Goal: Complete application form

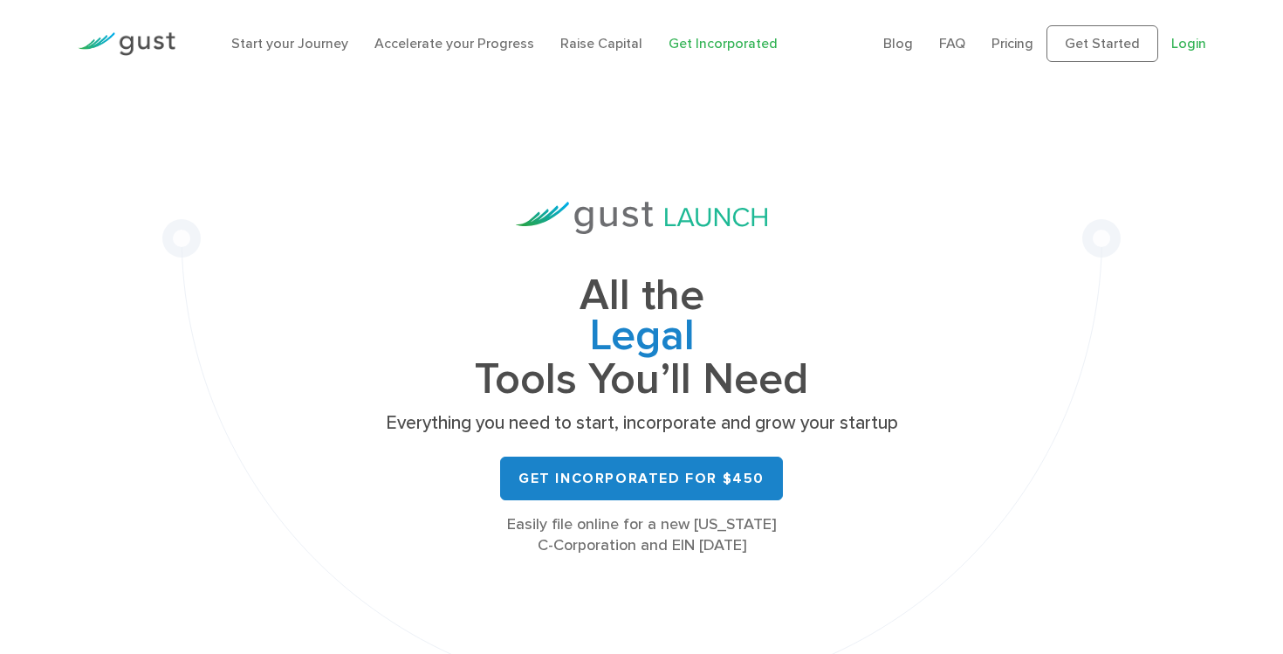
click at [1183, 41] on link "Login" at bounding box center [1188, 43] width 35 height 17
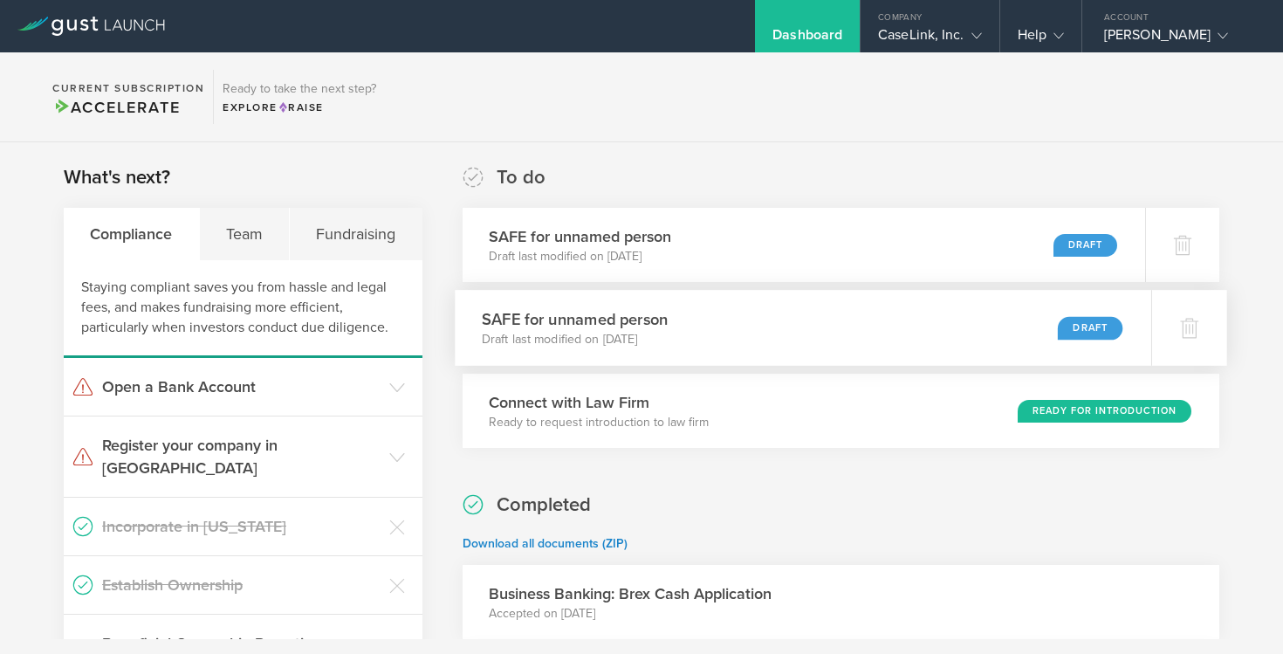
click at [629, 313] on h3 "SAFE for unnamed person" at bounding box center [575, 319] width 186 height 24
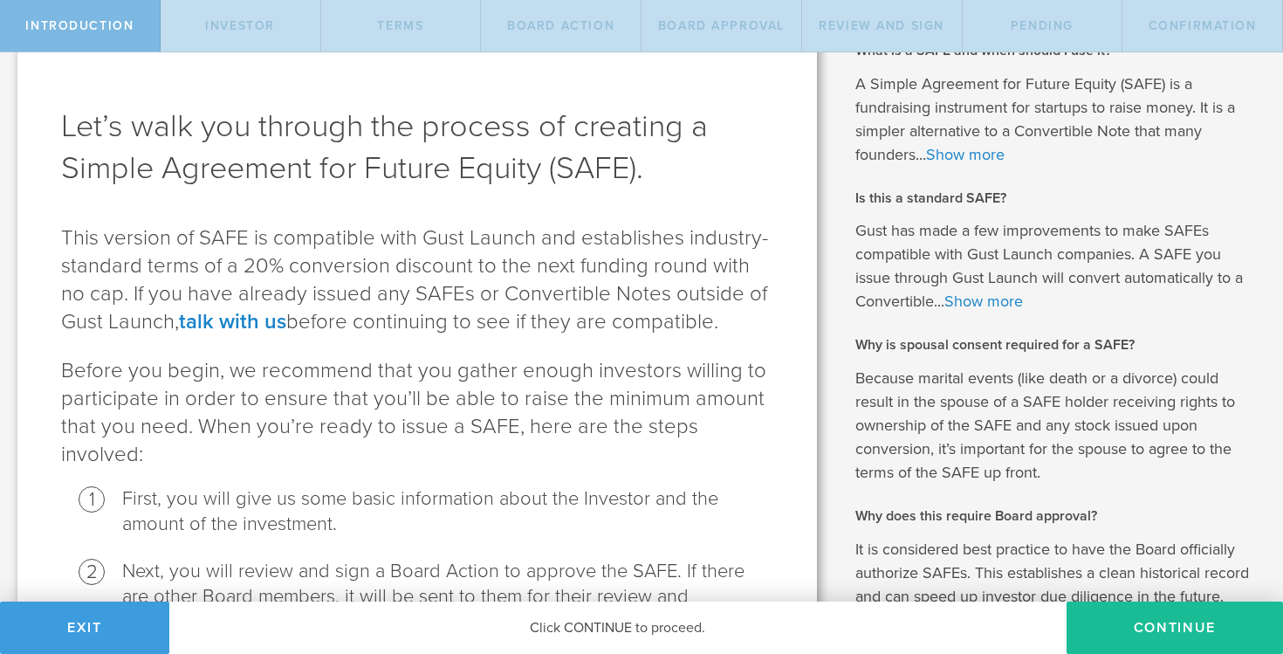
scroll to position [68, 0]
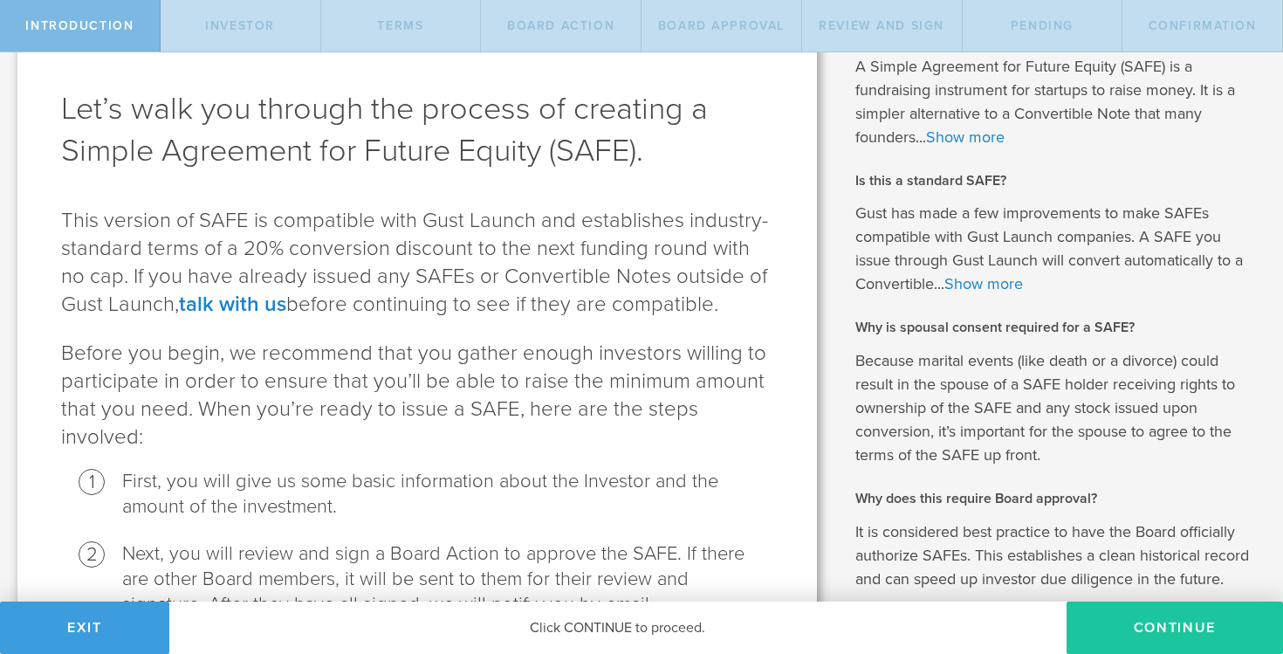
click at [1185, 622] on button "Continue" at bounding box center [1175, 627] width 216 height 52
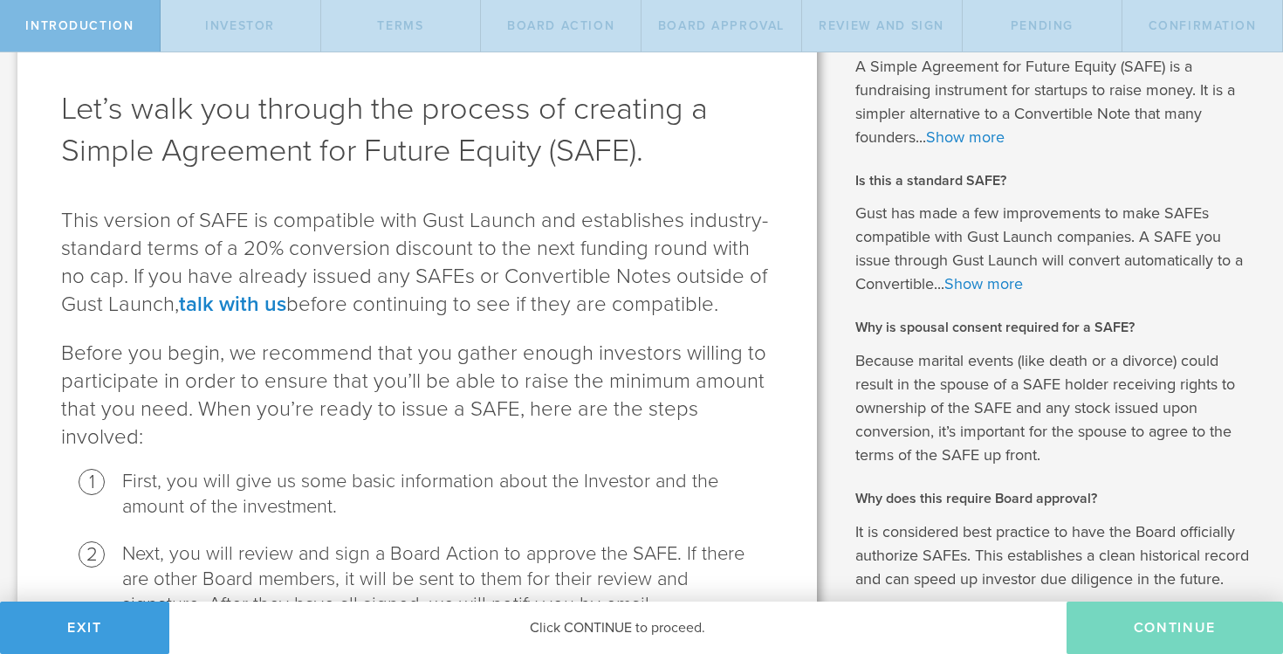
scroll to position [0, 0]
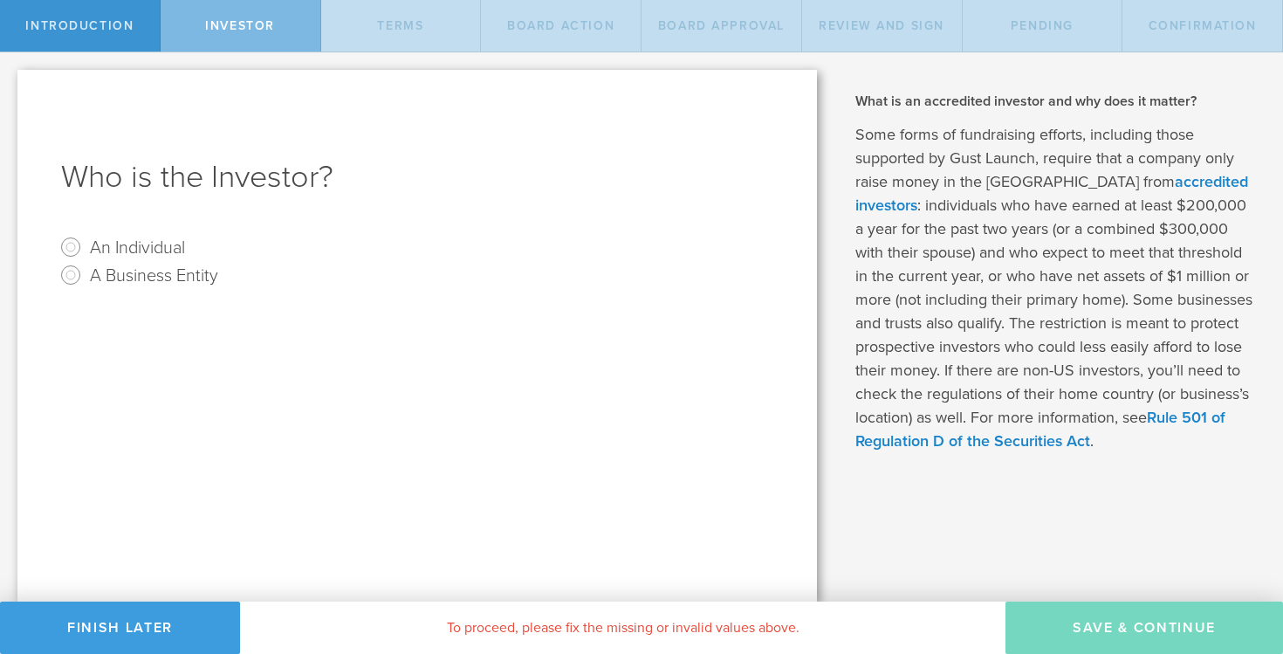
click at [122, 247] on label "An Individual" at bounding box center [137, 246] width 95 height 25
click at [85, 247] on input "An Individual" at bounding box center [71, 247] width 28 height 28
radio input "true"
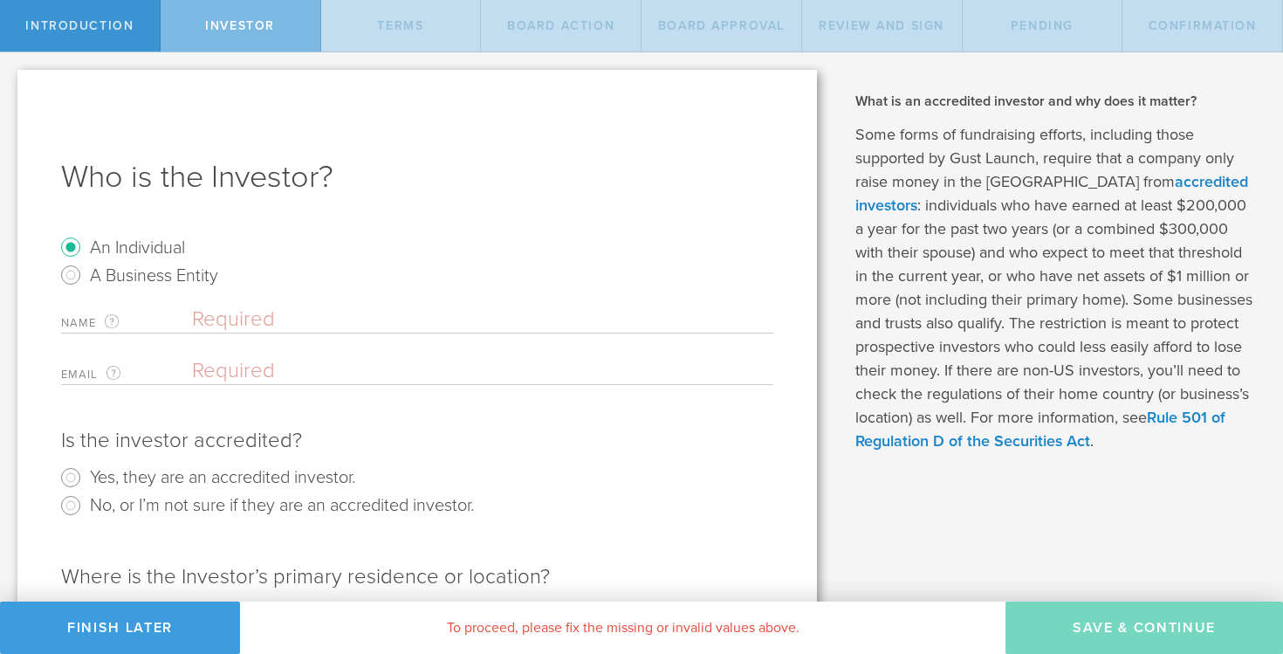
click at [258, 326] on input "text" at bounding box center [482, 319] width 581 height 26
click at [258, 369] on input "email" at bounding box center [478, 371] width 573 height 26
click at [319, 314] on input "[PERSON_NAME]" at bounding box center [482, 319] width 581 height 26
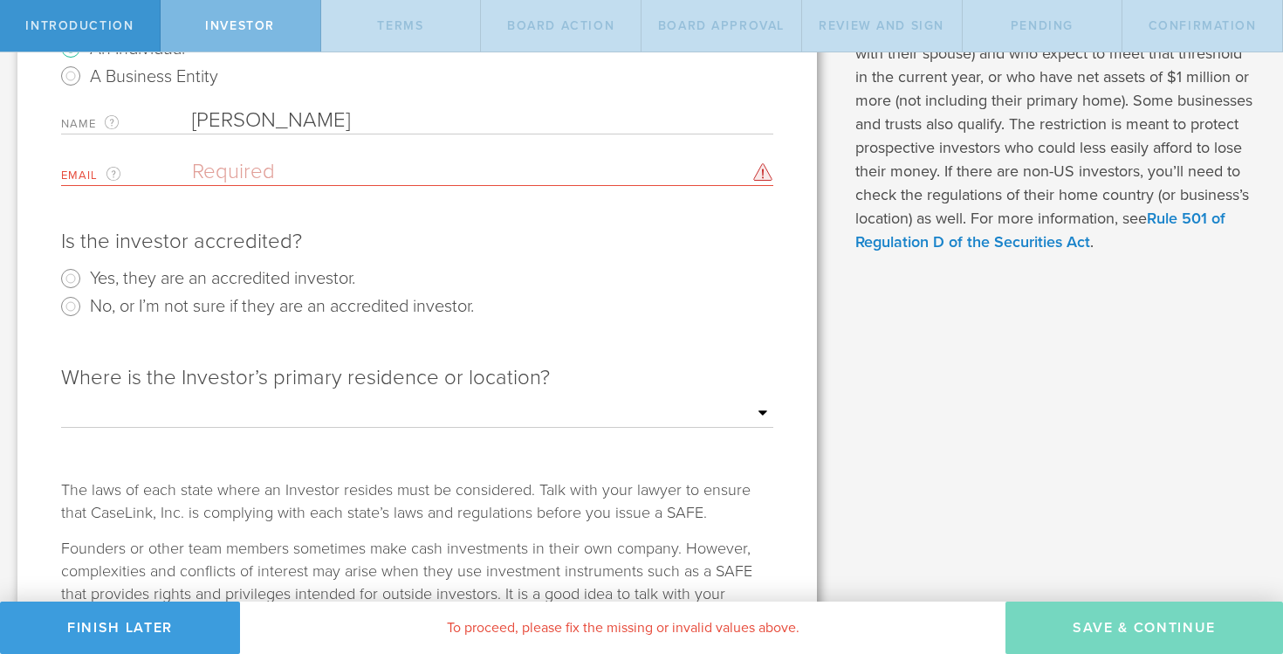
scroll to position [207, 0]
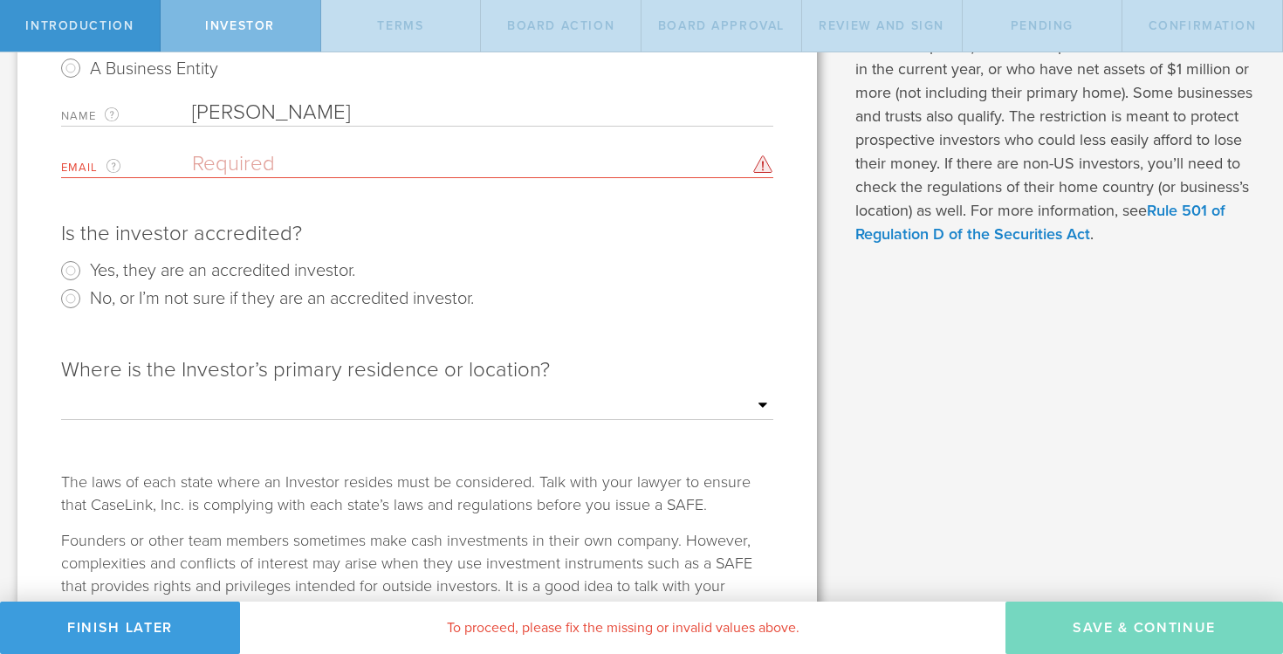
type input "[PERSON_NAME]"
click at [518, 407] on select "Outside of the [GEOGRAPHIC_DATA] [US_STATE] [US_STATE] [US_STATE] [US_STATE] [U…" at bounding box center [417, 406] width 712 height 26
select select "string:CA"
click at [61, 393] on select "Outside of the [GEOGRAPHIC_DATA] [US_STATE] [US_STATE] [US_STATE] [US_STATE] [U…" at bounding box center [417, 406] width 712 height 26
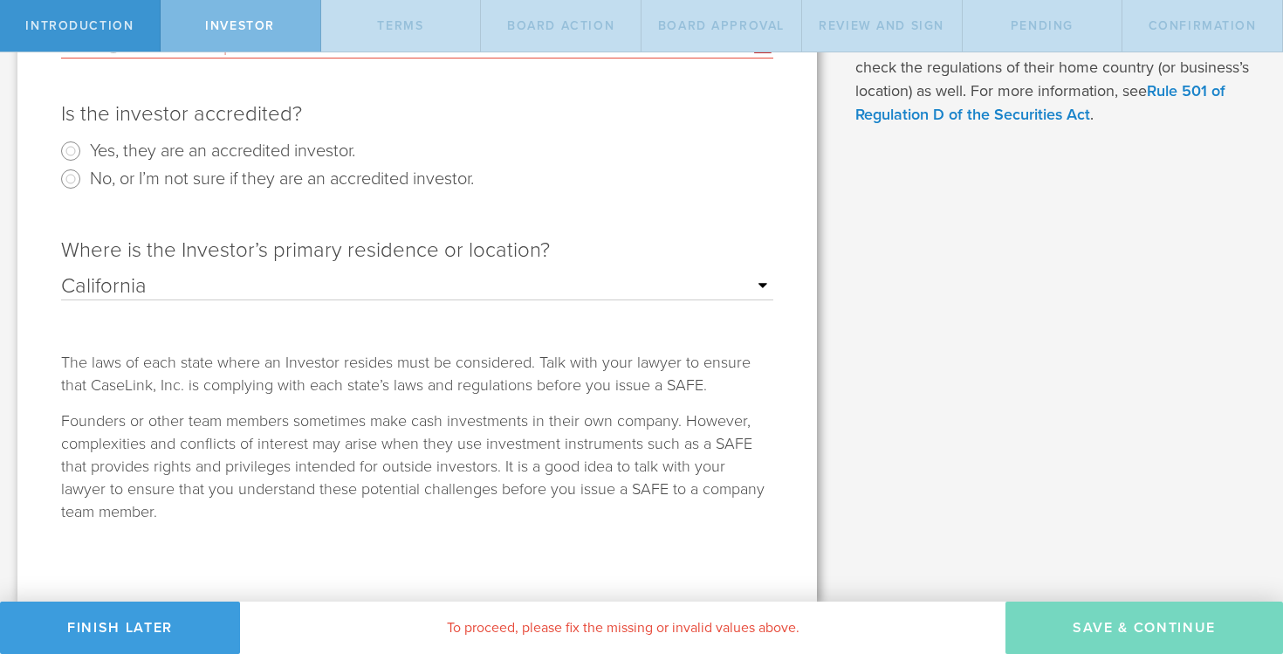
scroll to position [229, 0]
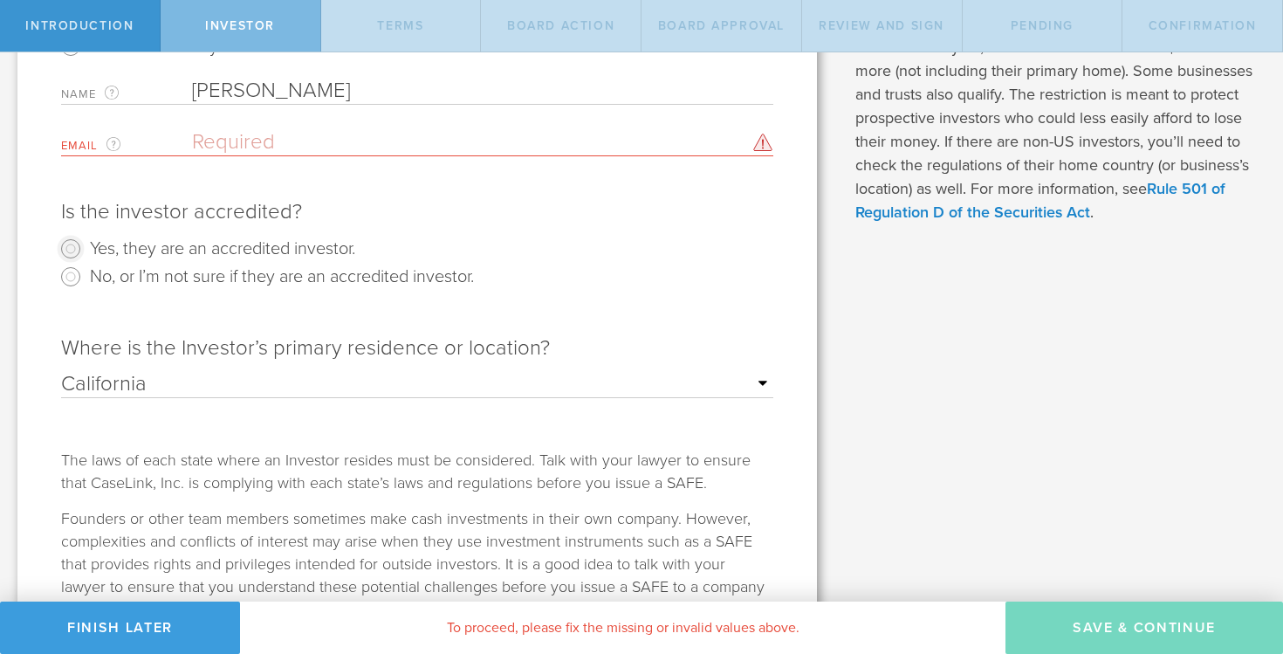
click at [76, 247] on input "Yes, they are an accredited investor." at bounding box center [71, 249] width 28 height 28
radio input "true"
click at [72, 271] on input "No, or I’m not sure if they are an accredited investor." at bounding box center [71, 277] width 28 height 28
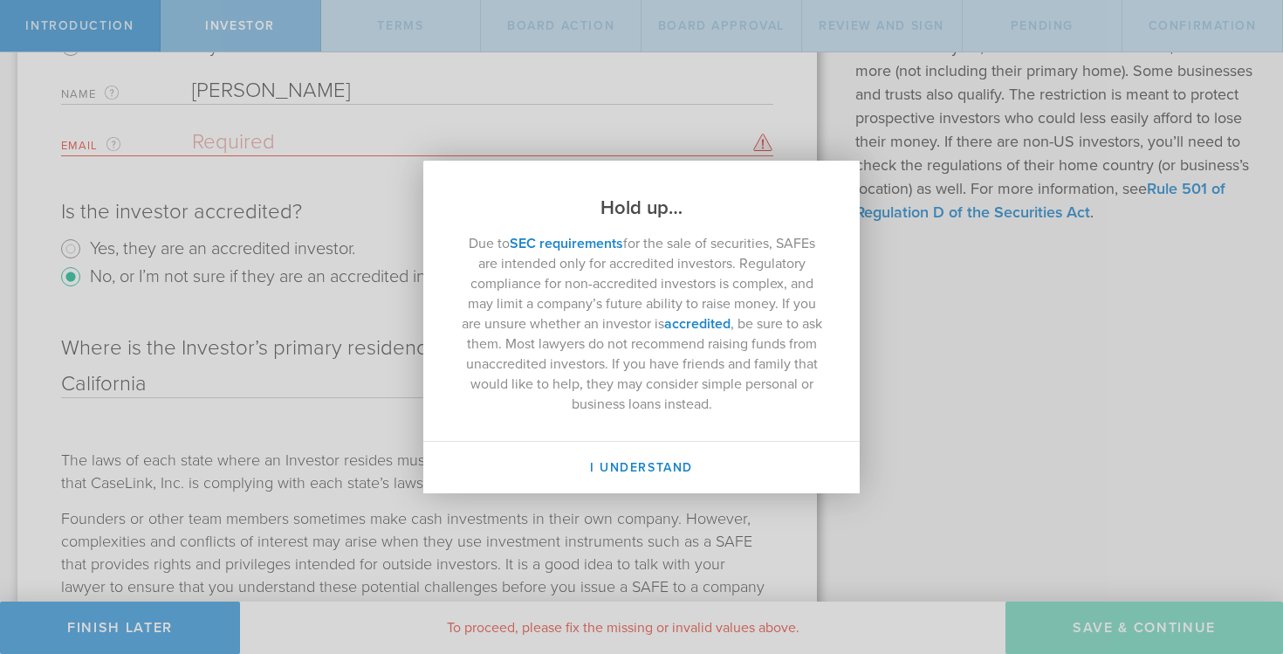
click at [118, 264] on div "Hold up… Due to SEC requirements for the sale of securities, SAFEs are intended…" at bounding box center [641, 327] width 1283 height 654
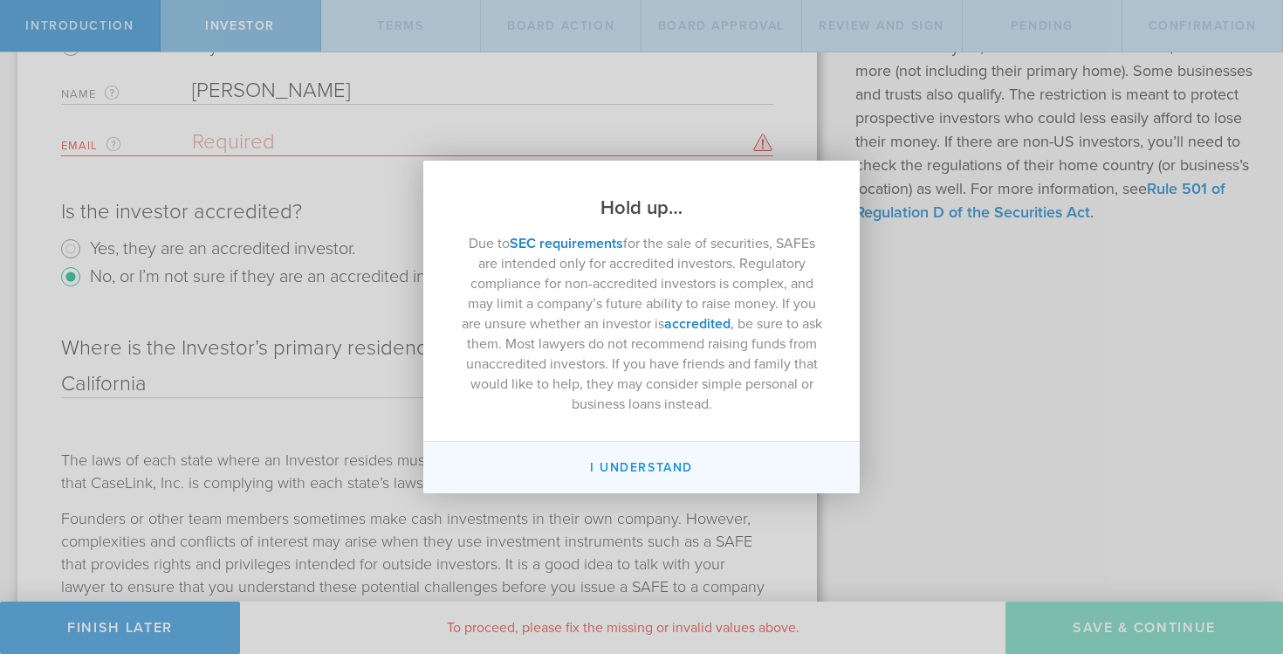
click at [607, 464] on button "I Understand" at bounding box center [641, 468] width 436 height 52
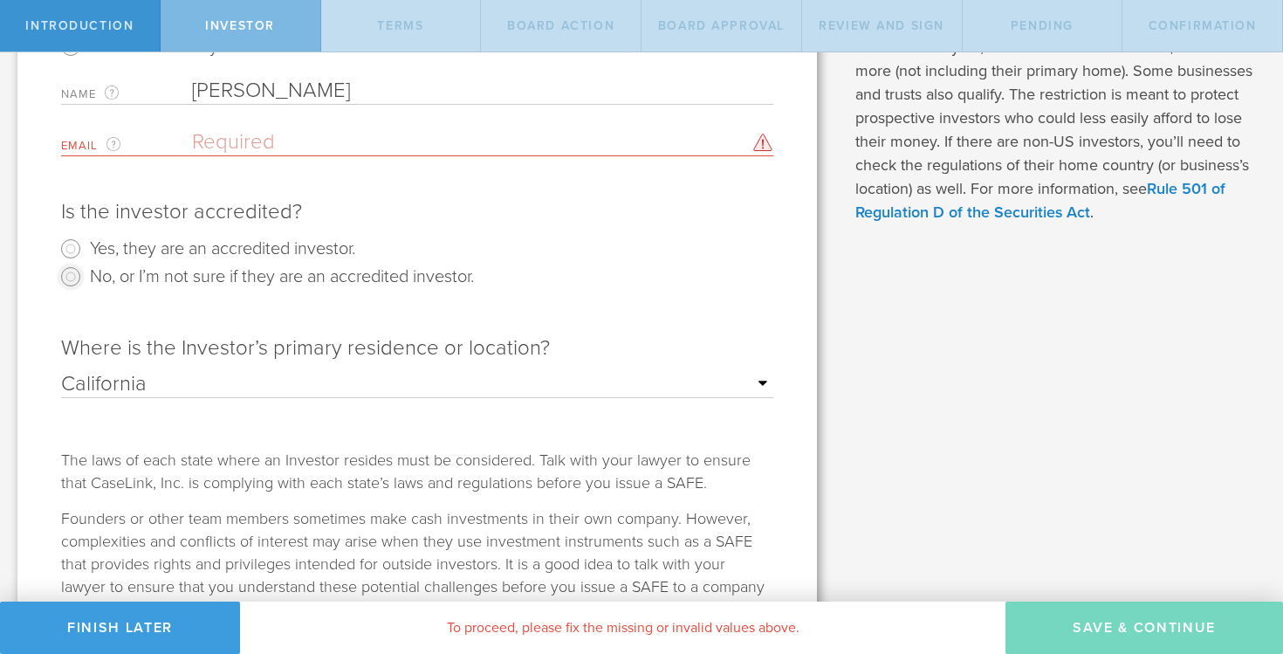
click at [73, 276] on input "No, or I’m not sure if they are an accredited investor." at bounding box center [71, 277] width 28 height 28
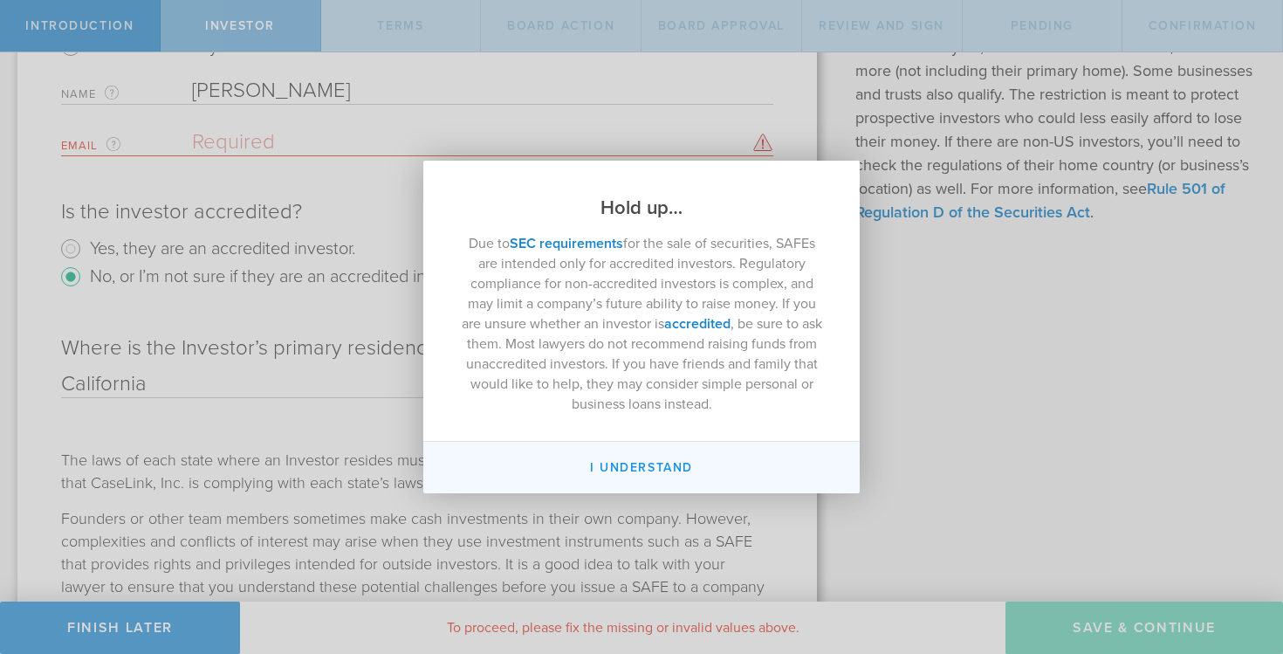
click at [574, 457] on button "I Understand" at bounding box center [641, 468] width 436 height 52
radio input "false"
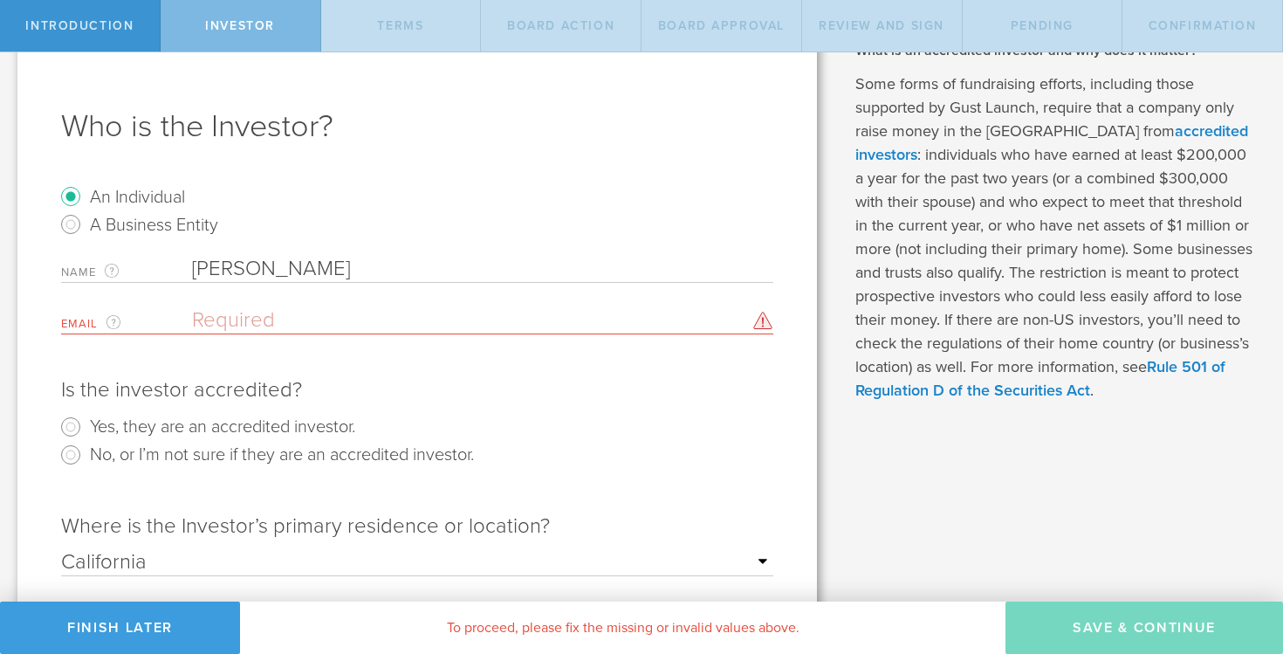
scroll to position [0, 0]
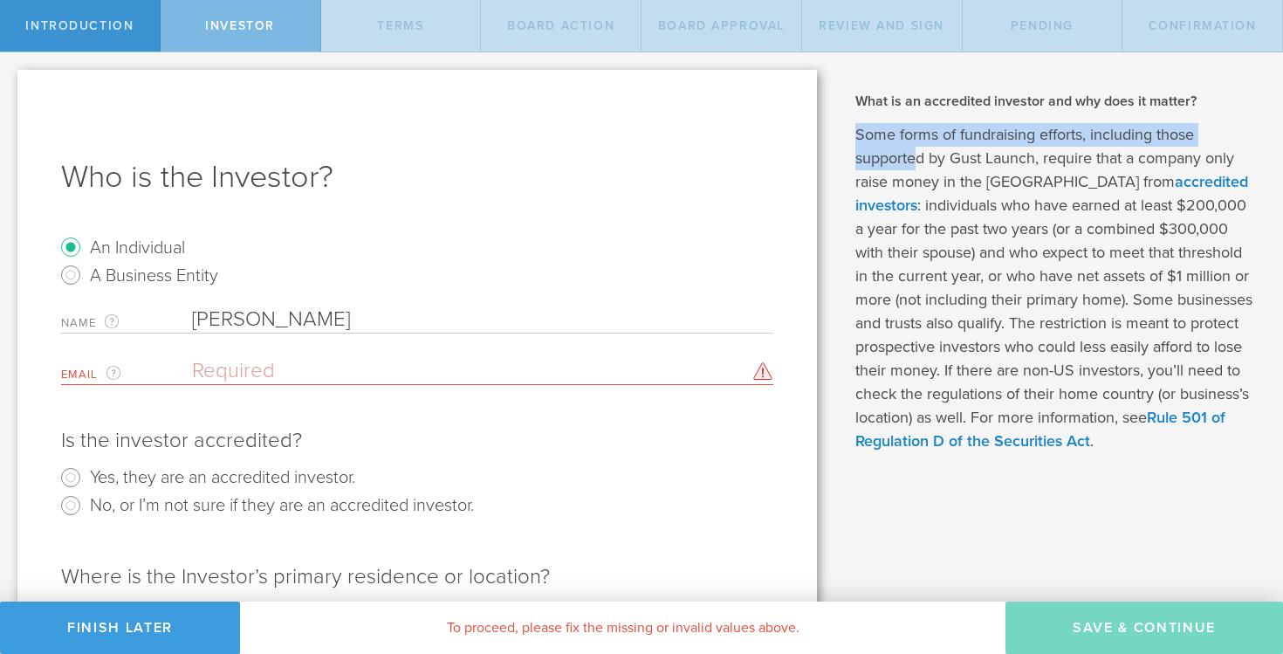
drag, startPoint x: 855, startPoint y: 127, endPoint x: 917, endPoint y: 165, distance: 71.7
click at [917, 166] on p "Some forms of fundraising efforts, including those supported by Gust Launch, re…" at bounding box center [1056, 288] width 402 height 330
